Goal: Transaction & Acquisition: Purchase product/service

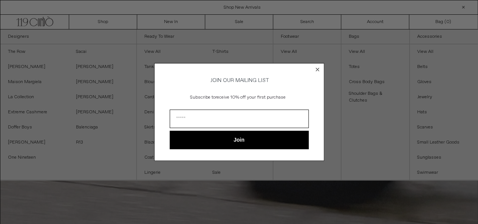
click at [319, 68] on icon "Close dialog" at bounding box center [317, 69] width 3 height 3
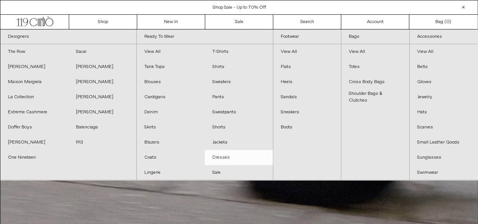
click at [232, 151] on link "Dresses" at bounding box center [239, 157] width 68 height 15
